Goal: Information Seeking & Learning: Learn about a topic

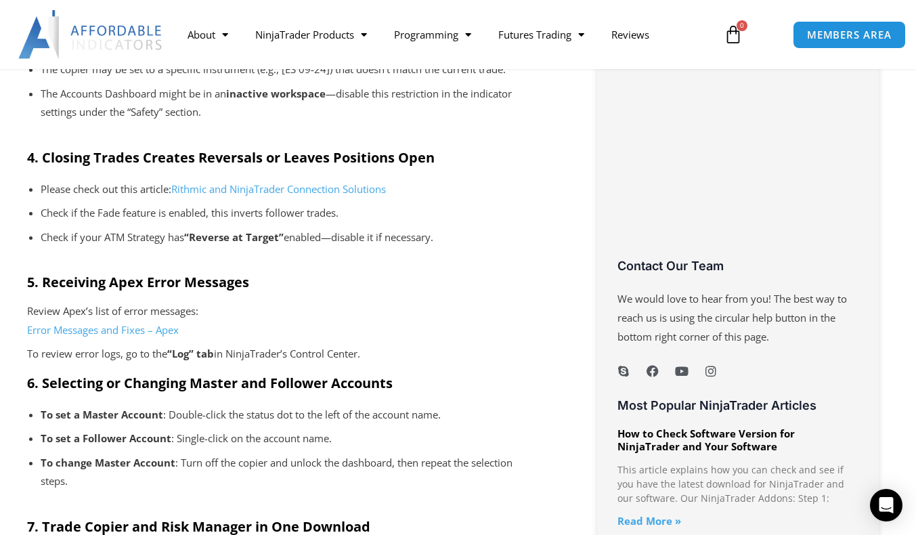
scroll to position [910, 0]
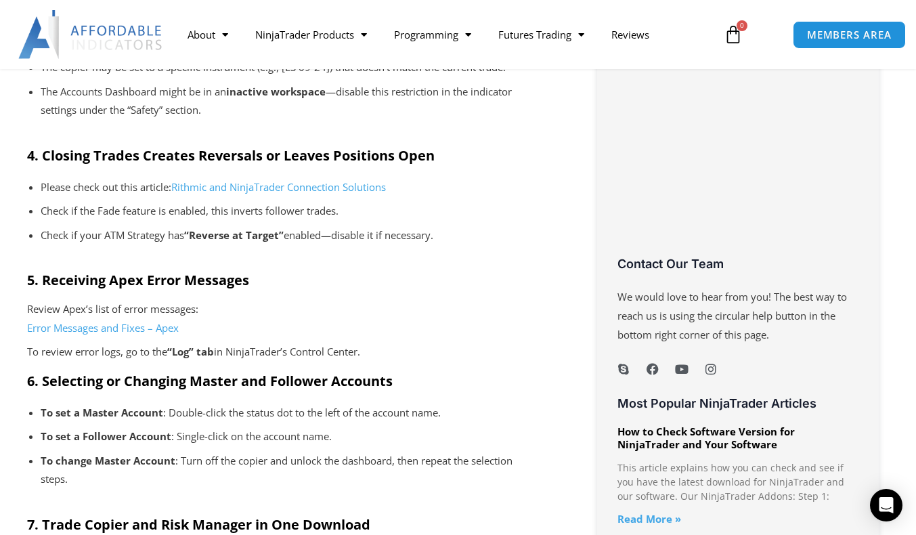
click at [354, 187] on link "Rithmic and NinjaTrader Connection Solutions" at bounding box center [278, 187] width 215 height 14
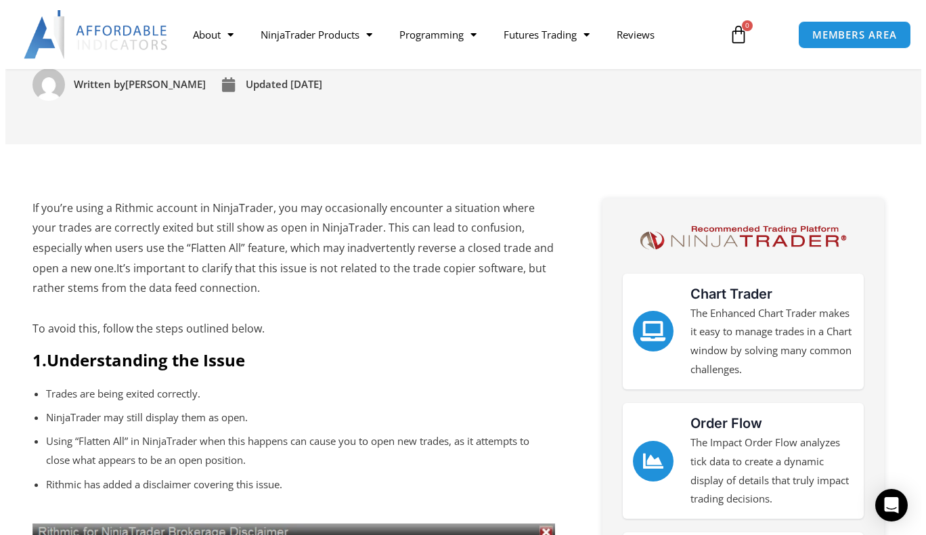
scroll to position [195, 0]
